Goal: Navigation & Orientation: Go to known website

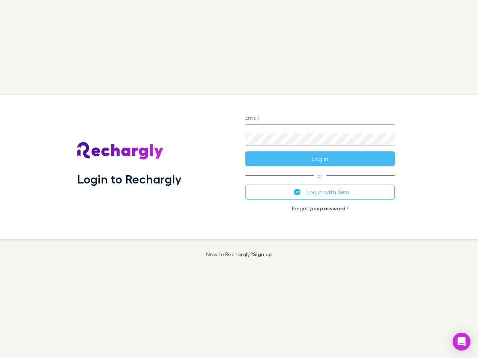
click at [239, 179] on div "Login to Rechargly" at bounding box center [155, 167] width 168 height 145
click at [320, 119] on input "Email" at bounding box center [319, 119] width 149 height 12
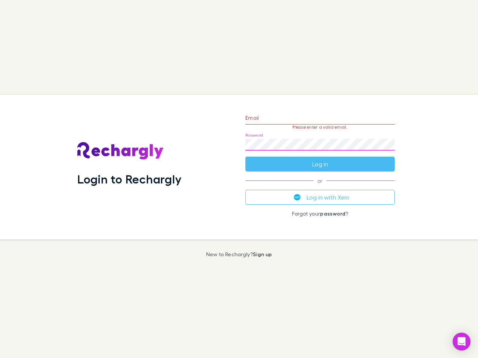
click at [320, 159] on form "Email Please enter a valid email. Password Log in" at bounding box center [319, 139] width 149 height 65
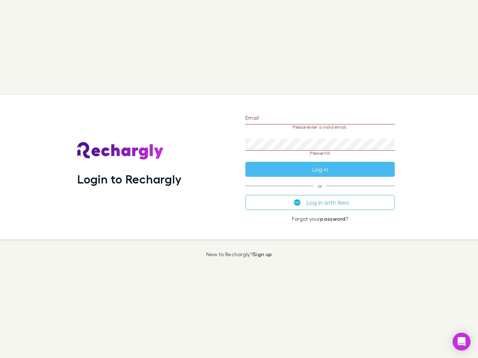
click at [320, 192] on div "Email Please enter a valid email. Password Please fill Log in or Log in with Xe…" at bounding box center [319, 167] width 161 height 145
click at [461, 342] on icon "Open Intercom Messenger" at bounding box center [461, 341] width 8 height 9
